Goal: Use online tool/utility: Utilize a website feature to perform a specific function

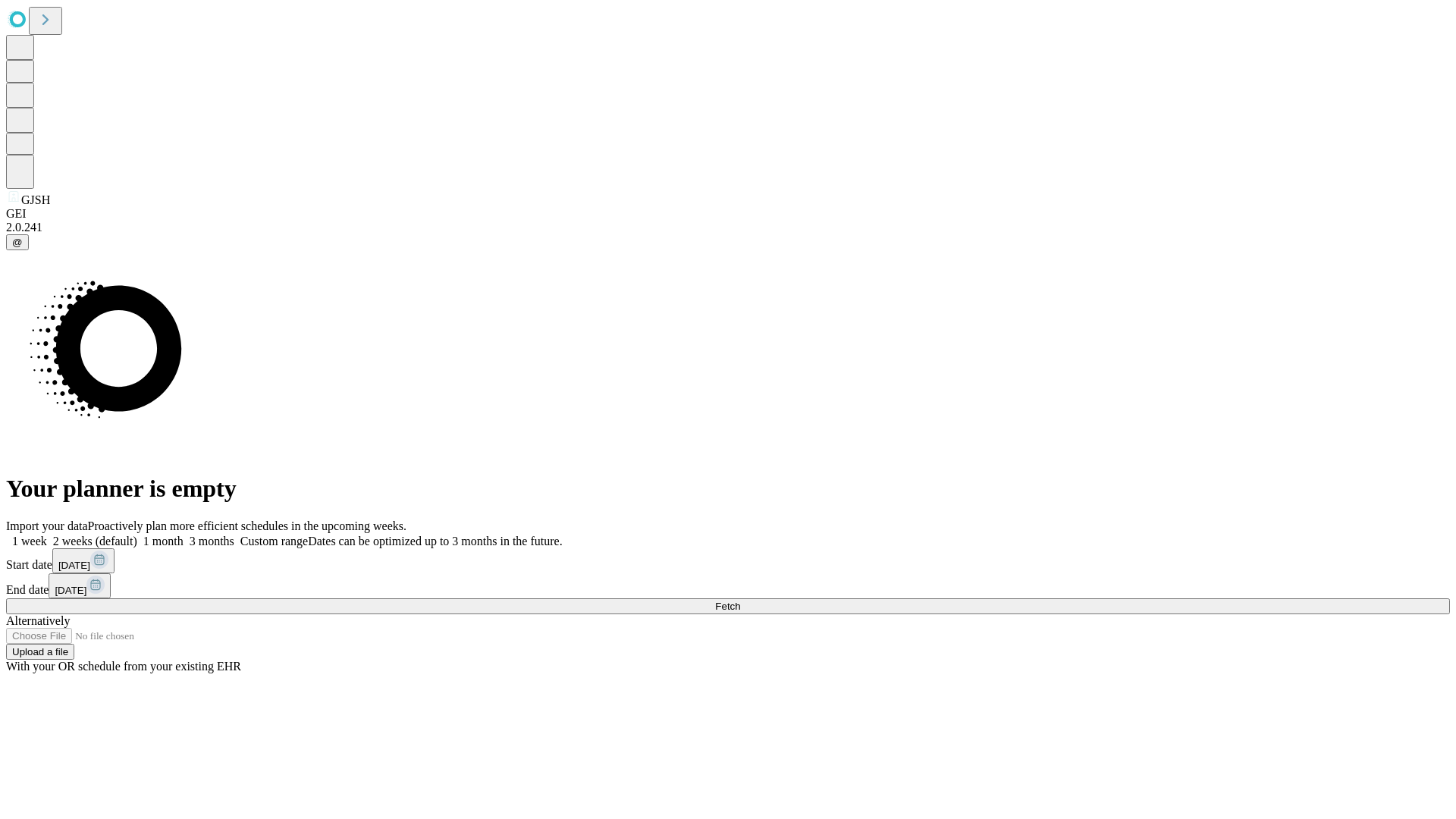
click at [740, 601] on span "Fetch" at bounding box center [727, 606] width 25 height 11
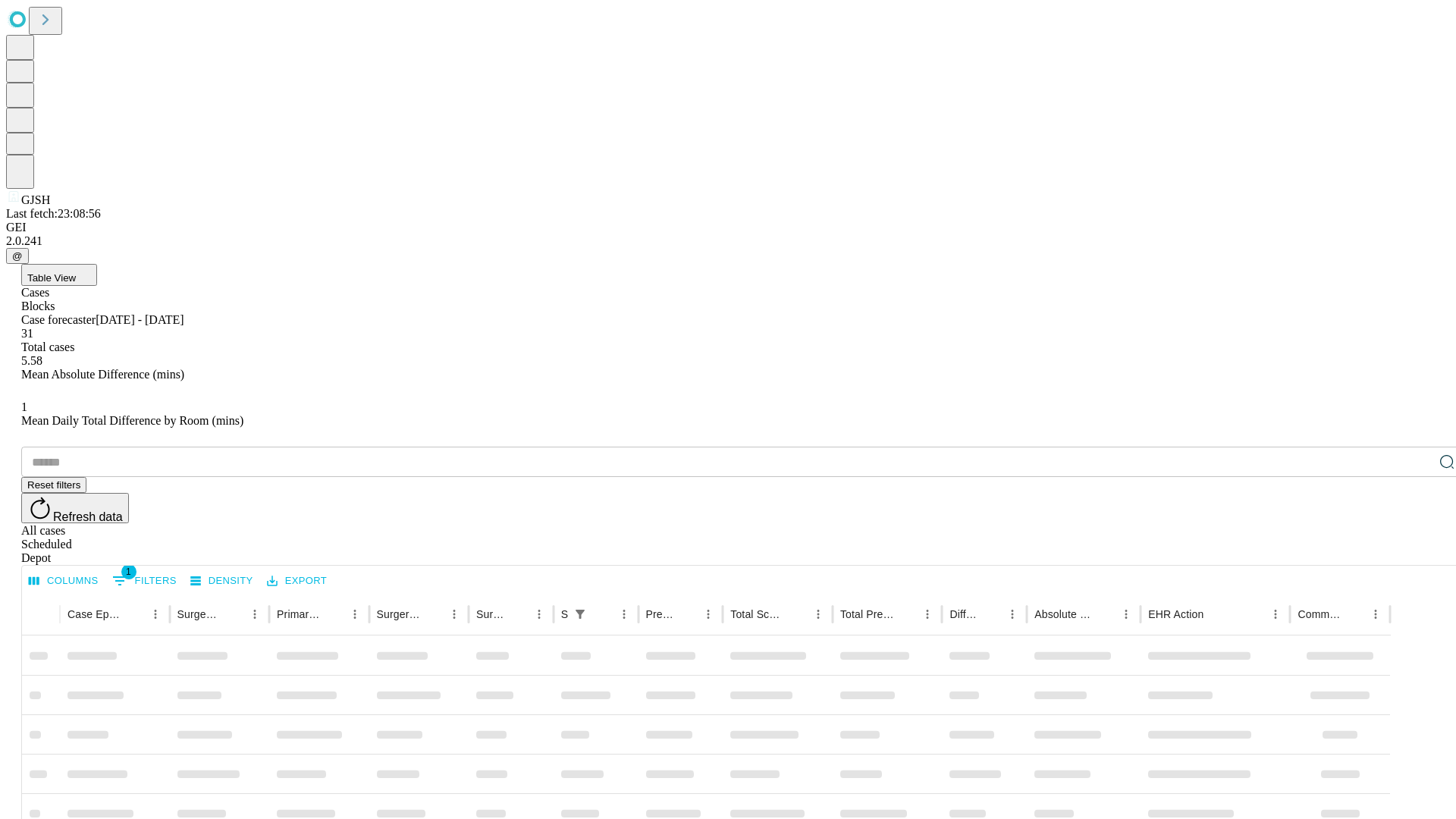
click at [76, 272] on span "Table View" at bounding box center [51, 278] width 48 height 11
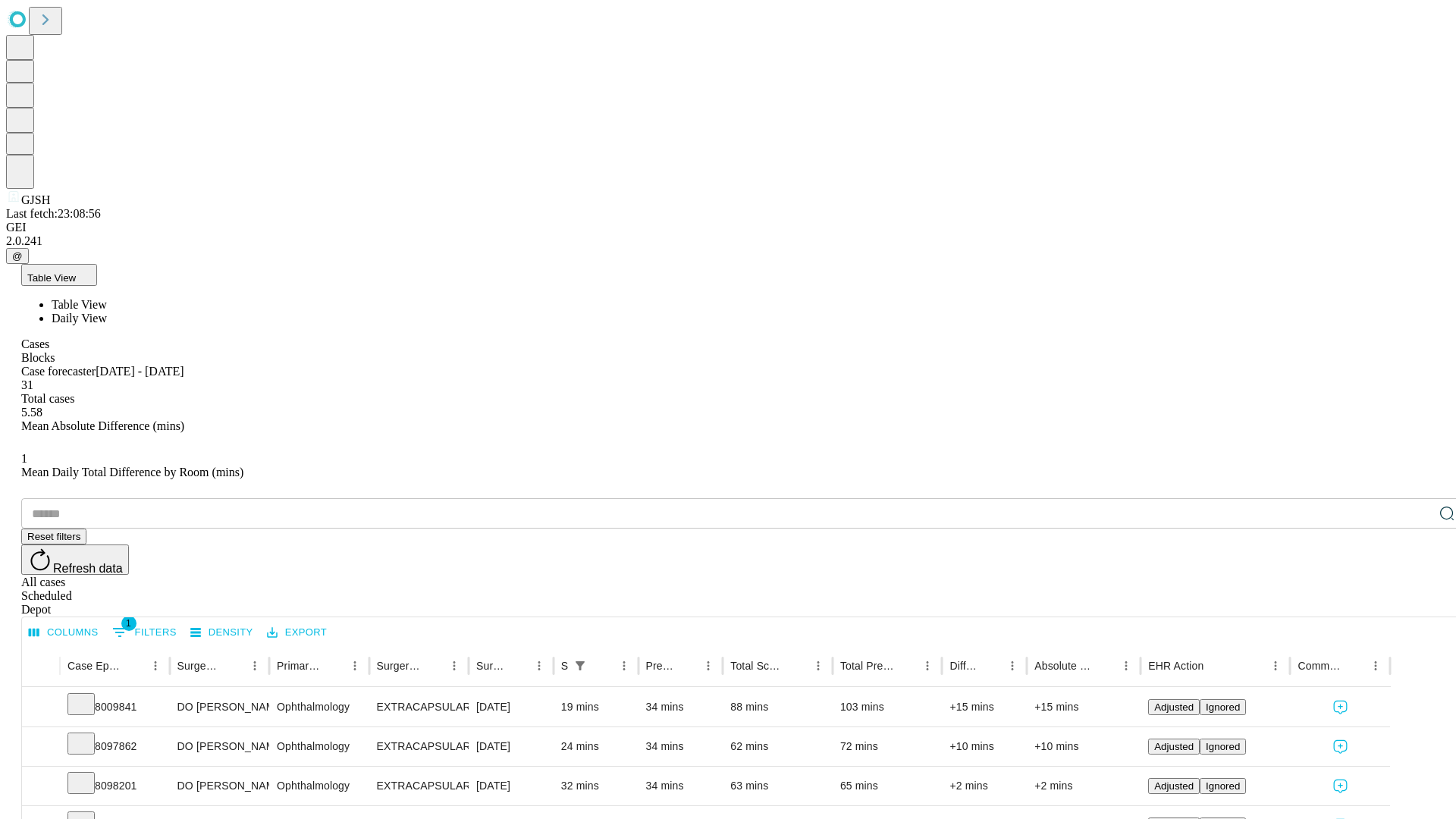
click at [107, 311] on span "Daily View" at bounding box center [79, 317] width 55 height 13
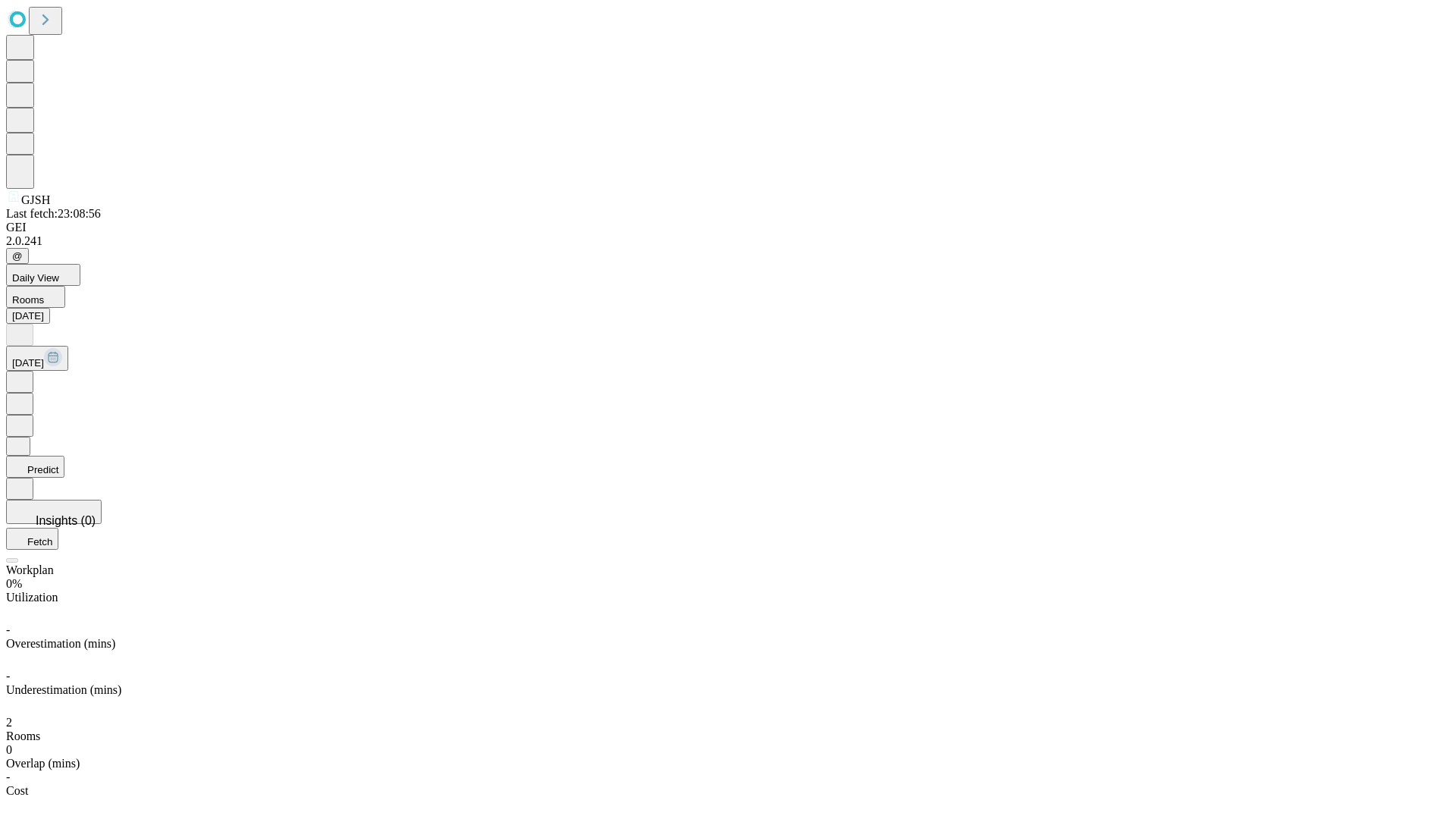
click at [64, 456] on button "Predict" at bounding box center [35, 467] width 59 height 22
